Goal: Task Accomplishment & Management: Complete application form

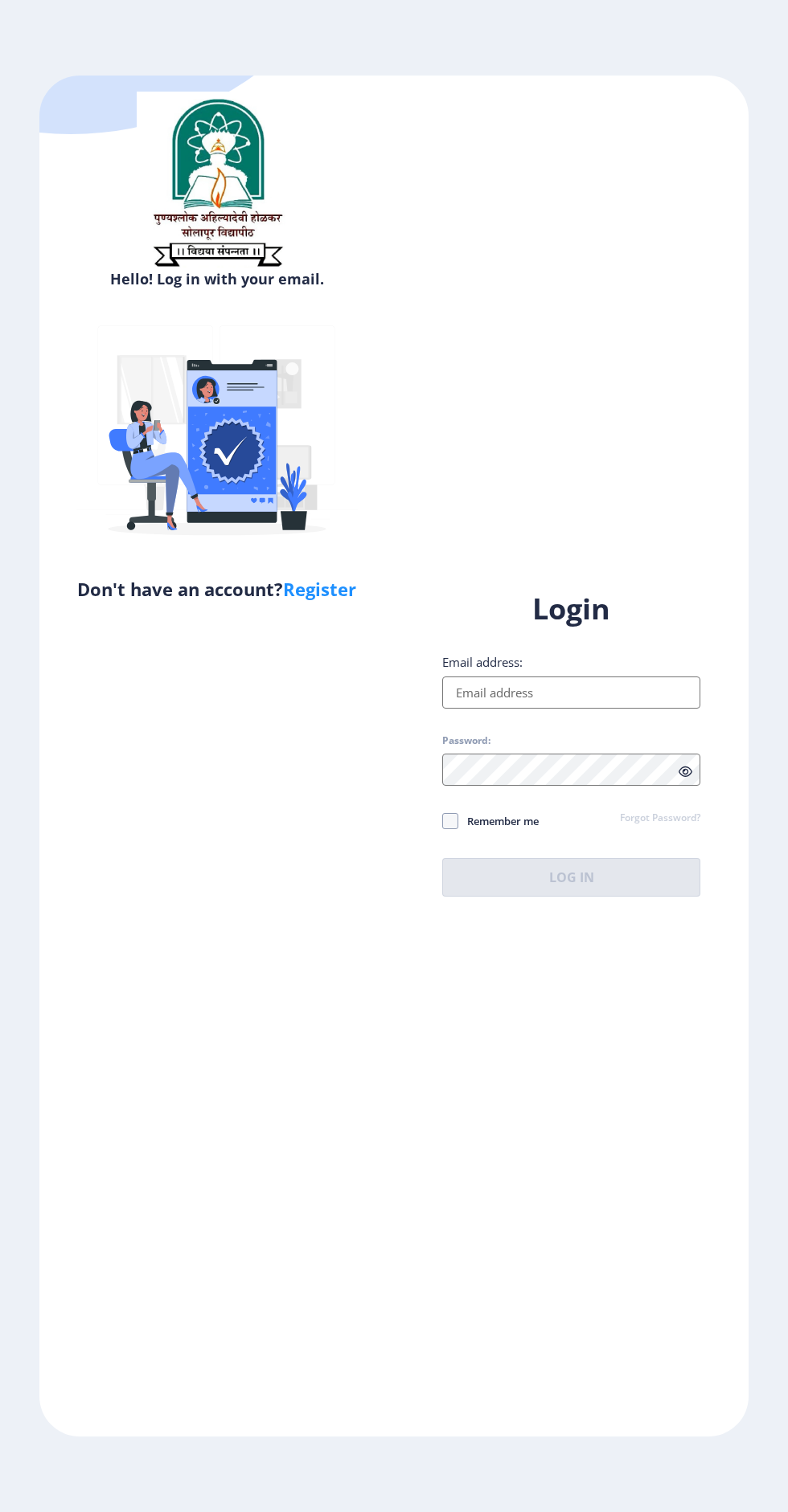
click at [552, 708] on input "Email address:" at bounding box center [571, 692] width 258 height 32
type input "[EMAIL_ADDRESS][DOMAIN_NAME]"
